Goal: Information Seeking & Learning: Compare options

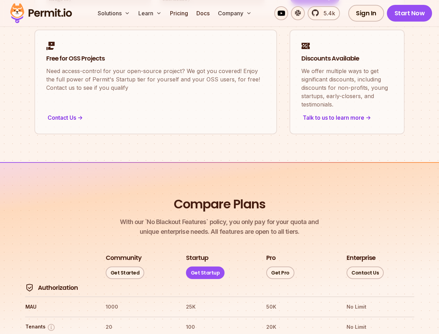
scroll to position [796, 0]
click at [114, 13] on button "Solutions" at bounding box center [114, 13] width 38 height 14
click at [150, 13] on button "Learn" at bounding box center [149, 13] width 29 height 14
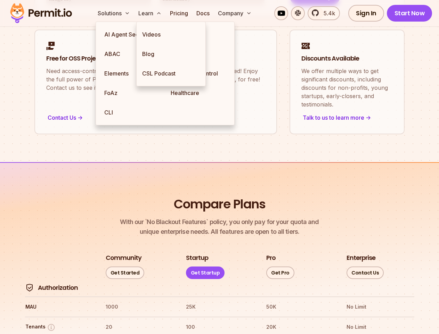
click at [235, 13] on button "Company" at bounding box center [234, 13] width 39 height 14
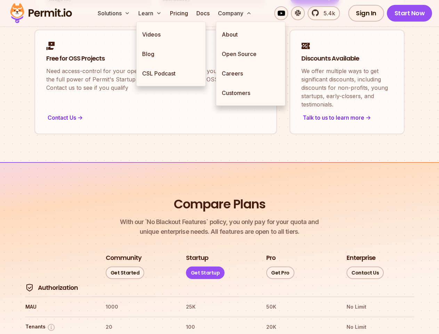
click at [40, 322] on button "Tenants" at bounding box center [40, 326] width 30 height 9
